Goal: Check status

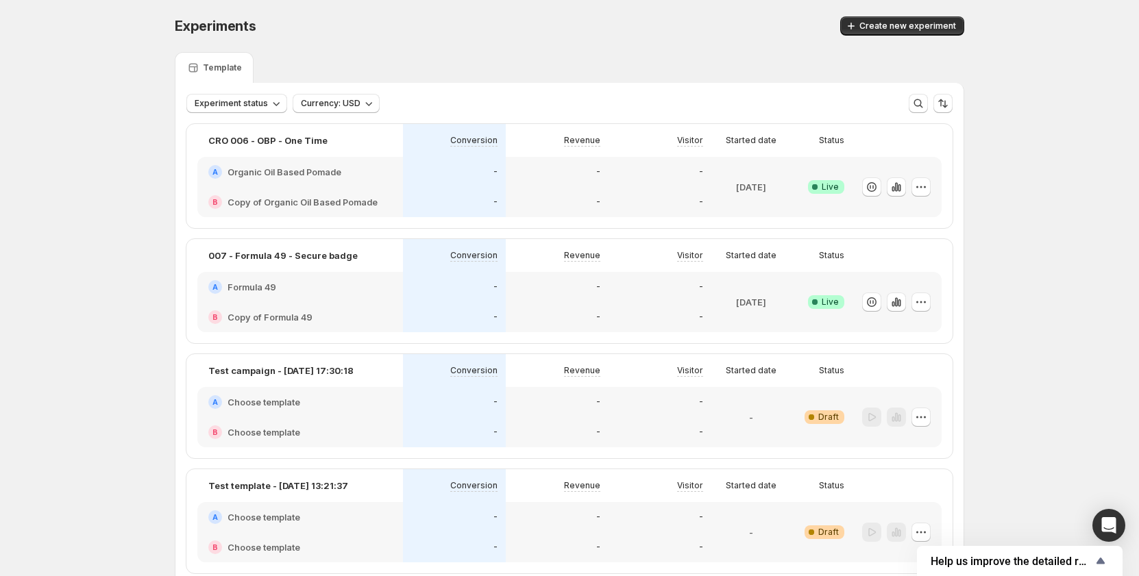
click at [600, 317] on p "-" at bounding box center [598, 317] width 4 height 11
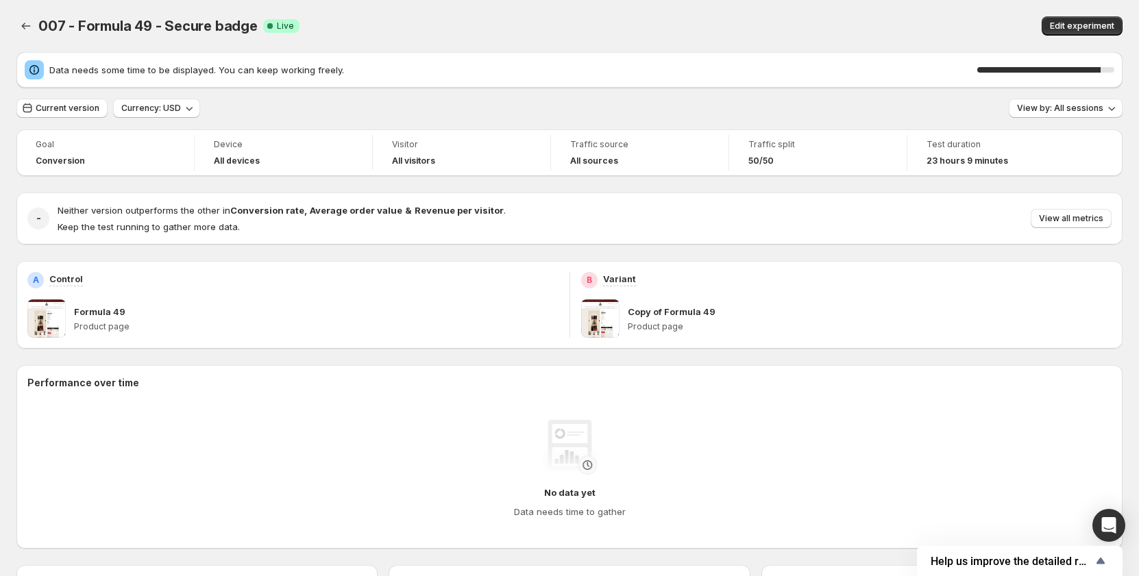
click at [695, 30] on div "Edit experiment" at bounding box center [898, 25] width 450 height 19
click at [450, 40] on div "007 - Formula 49 - Secure badge. This page is ready 007 - Formula 49 - Secure b…" at bounding box center [569, 26] width 1106 height 52
click at [463, 30] on div "007 - Formula 49 - Secure badge Success Complete Live" at bounding box center [350, 25] width 624 height 19
click at [513, 27] on div "007 - Formula 49 - Secure badge Success Complete Live" at bounding box center [350, 25] width 624 height 19
click at [719, 4] on div "007 - Formula 49 - Secure badge. This page is ready 007 - Formula 49 - Secure b…" at bounding box center [569, 26] width 1106 height 52
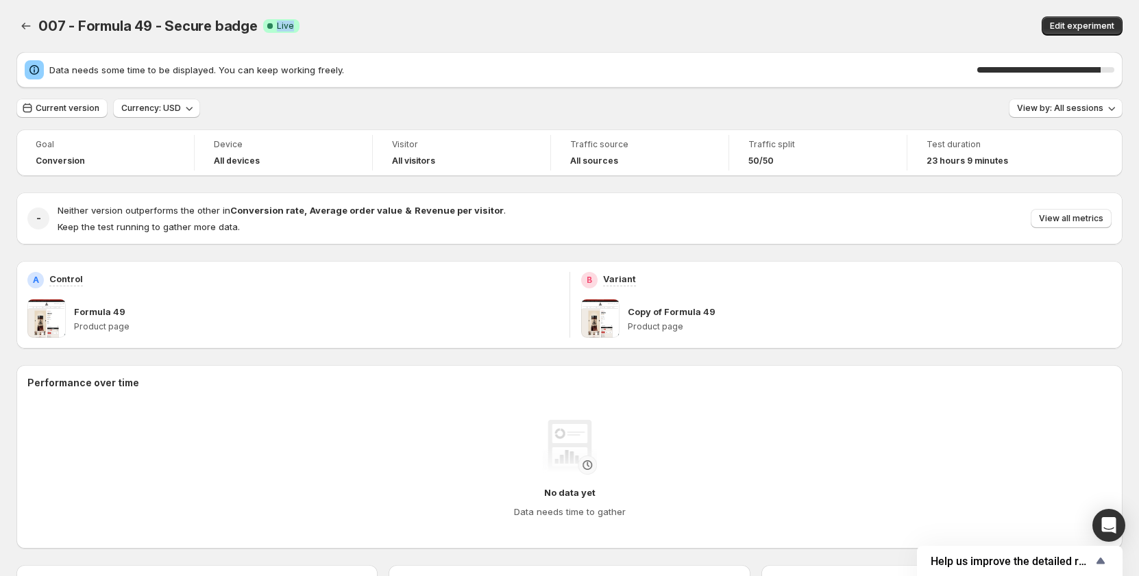
drag, startPoint x: 271, startPoint y: 25, endPoint x: 286, endPoint y: 25, distance: 15.1
click at [286, 25] on span "Live" at bounding box center [285, 26] width 17 height 11
click at [395, 25] on div "007 - Formula 49 - Secure badge Success Complete Live" at bounding box center [350, 25] width 624 height 19
click at [593, 51] on div "007 - Formula 49 - Secure badge. This page is ready 007 - Formula 49 - Secure b…" at bounding box center [569, 26] width 1106 height 52
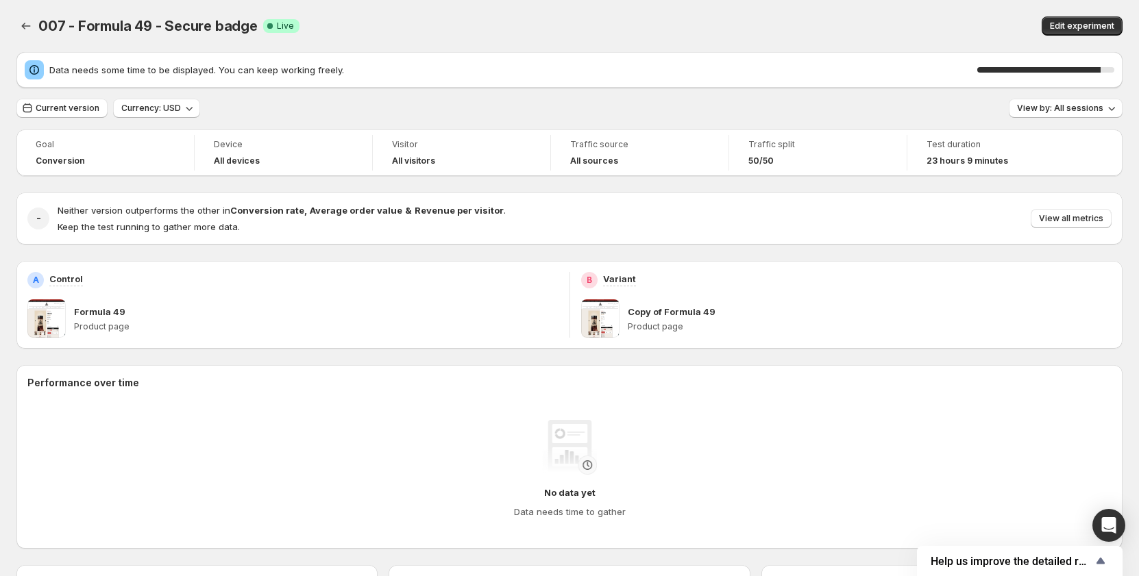
click at [593, 51] on div "007 - Formula 49 - Secure badge. This page is ready 007 - Formula 49 - Secure b…" at bounding box center [569, 26] width 1106 height 52
click at [1051, 108] on span "View by: All sessions" at bounding box center [1060, 108] width 86 height 11
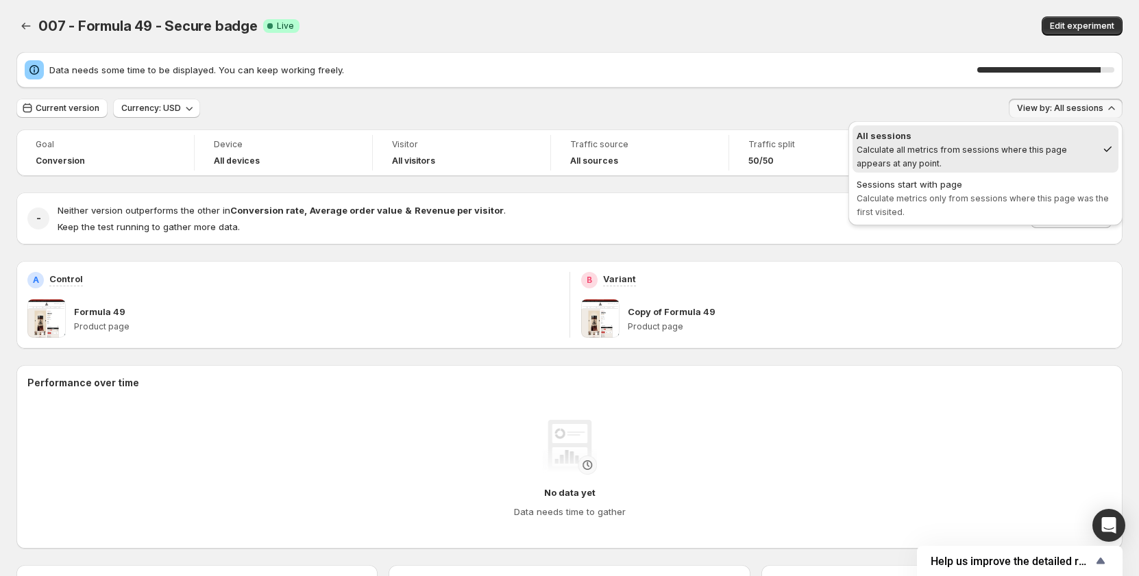
click at [877, 21] on div "Edit experiment" at bounding box center [898, 25] width 450 height 19
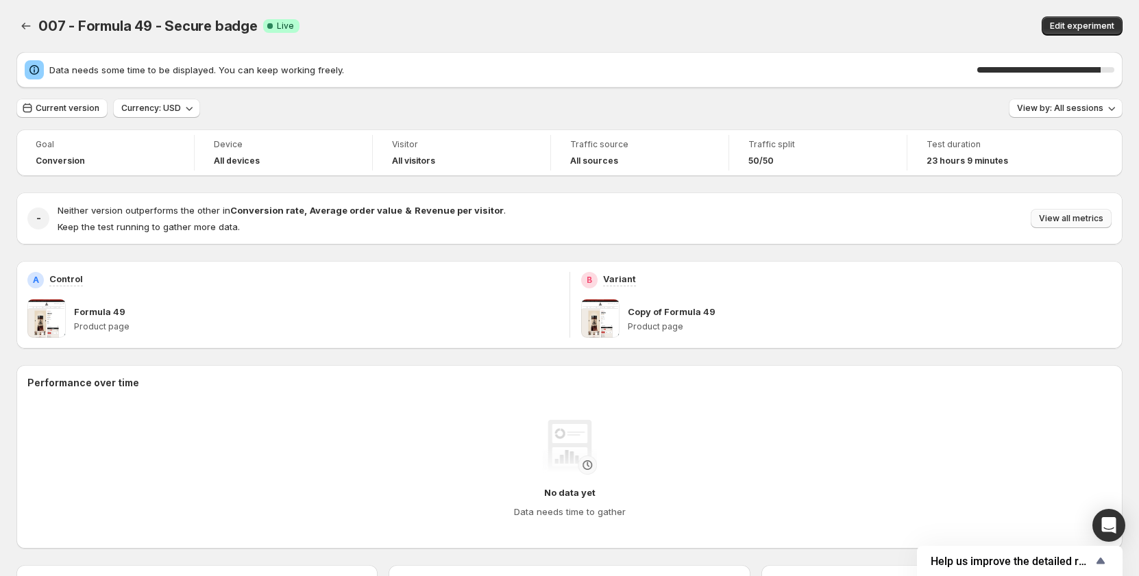
click at [1090, 212] on button "View all metrics" at bounding box center [1071, 218] width 81 height 19
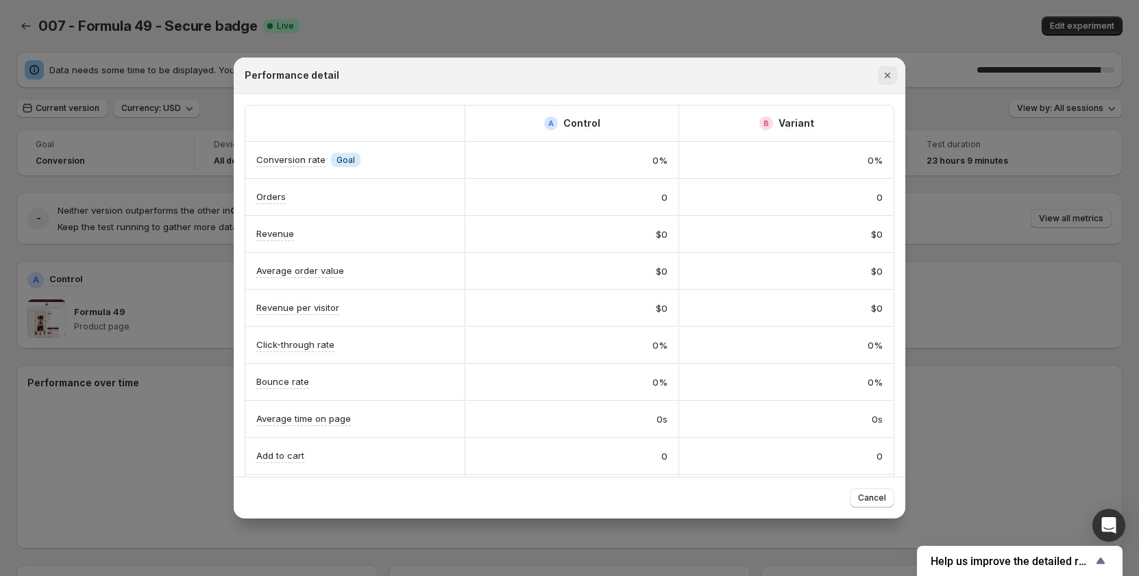
click at [895, 76] on button "Close" at bounding box center [887, 75] width 19 height 19
